Goal: Information Seeking & Learning: Learn about a topic

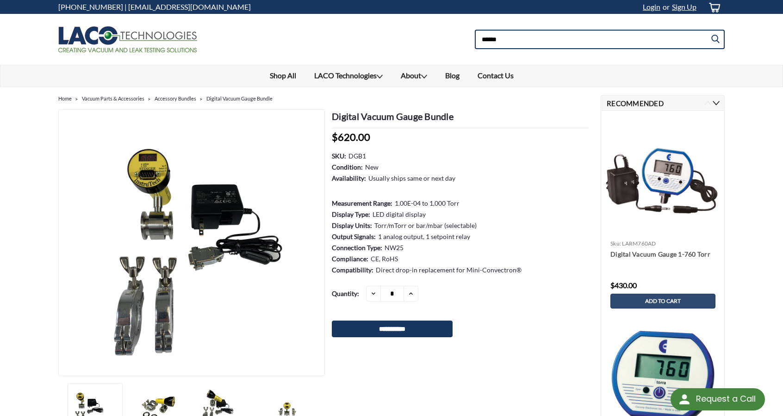
click at [561, 38] on input at bounding box center [600, 39] width 250 height 19
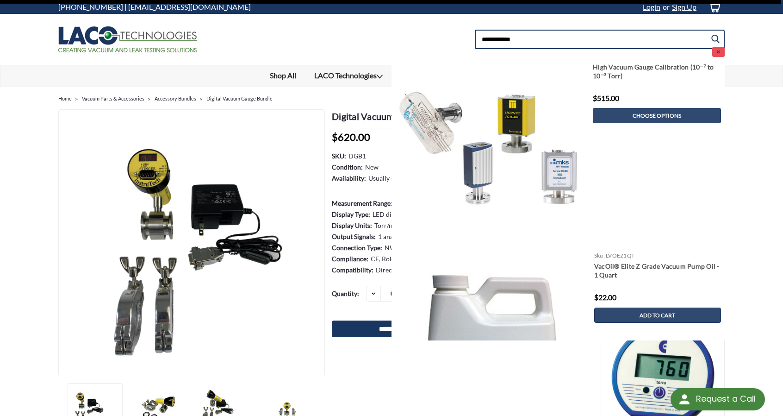
type input "**********"
click at [711, 30] on input "submit" at bounding box center [718, 39] width 14 height 19
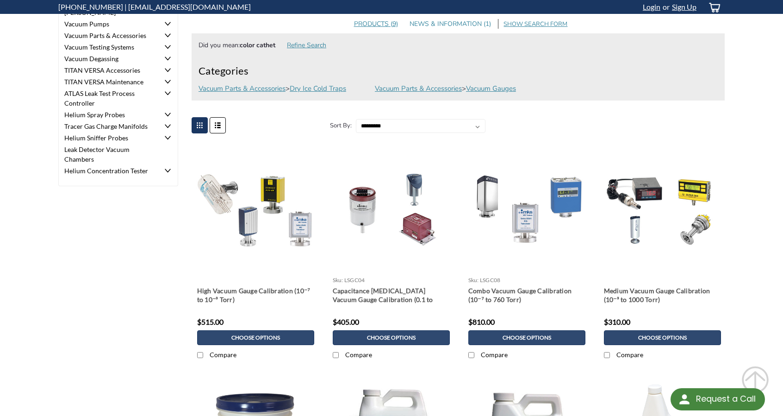
scroll to position [173, 0]
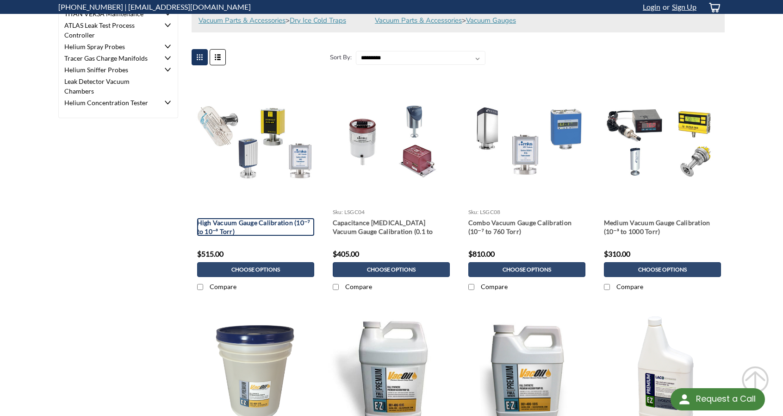
click at [230, 219] on link "High Vacuum Gauge Calibration (10⁻⁷ to 10⁻³ Torr)" at bounding box center [255, 227] width 117 height 18
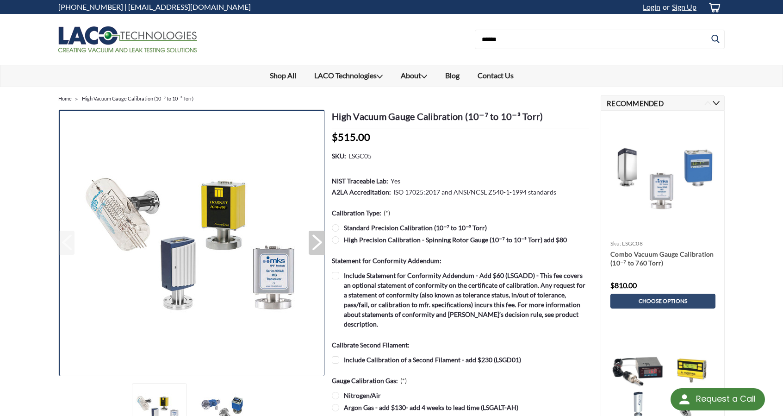
click at [276, 286] on img at bounding box center [192, 243] width 232 height 232
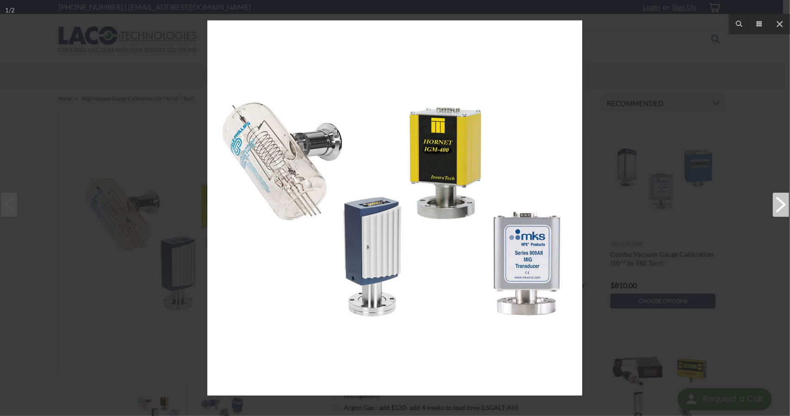
click at [413, 238] on img at bounding box center [394, 207] width 375 height 375
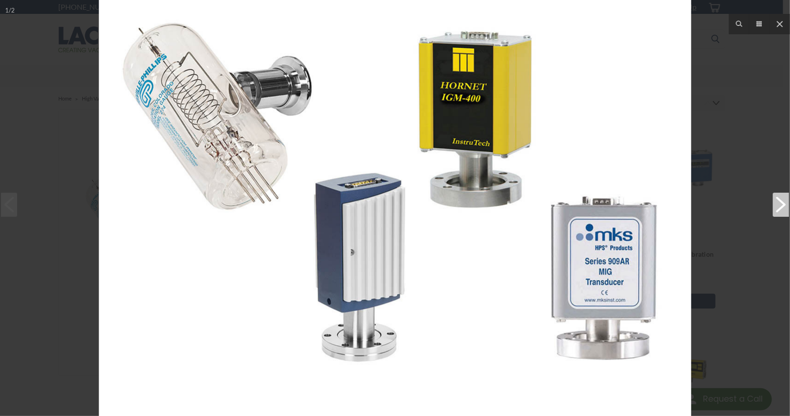
click at [413, 238] on img at bounding box center [395, 190] width 593 height 593
click at [778, 26] on icon at bounding box center [780, 24] width 6 height 6
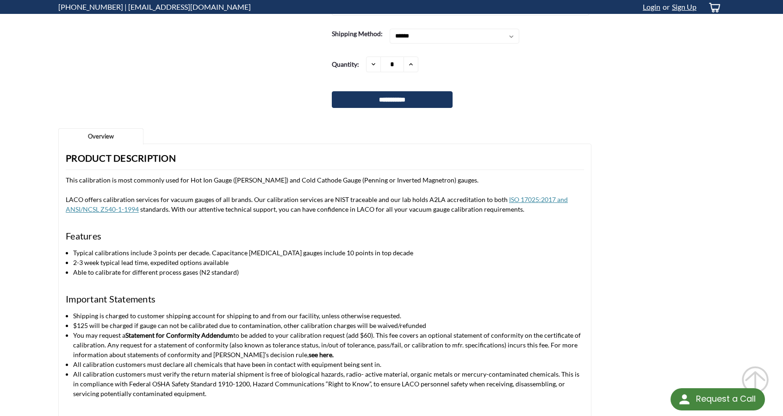
scroll to position [1037, 0]
